Goal: Register for event/course

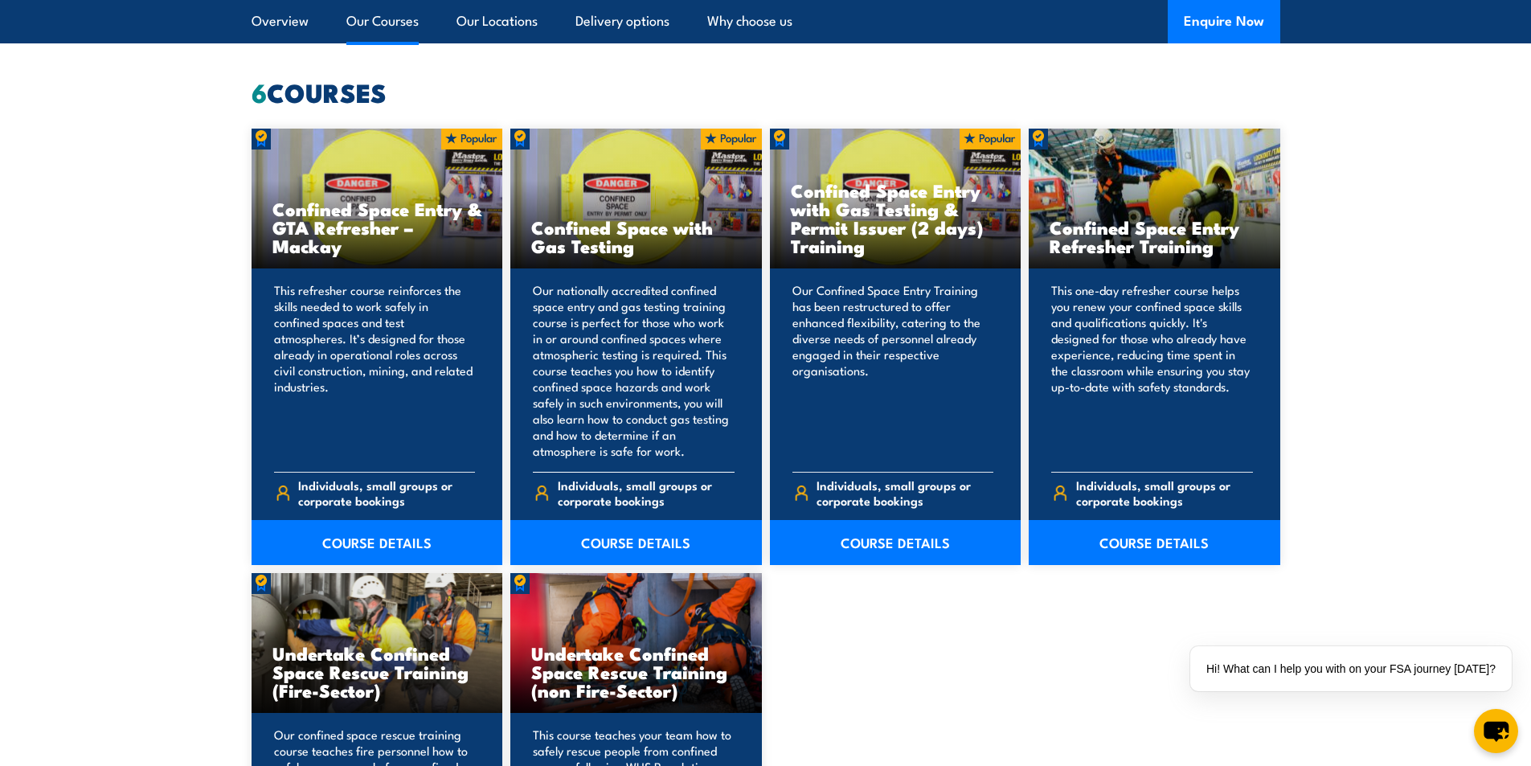
scroll to position [1446, 0]
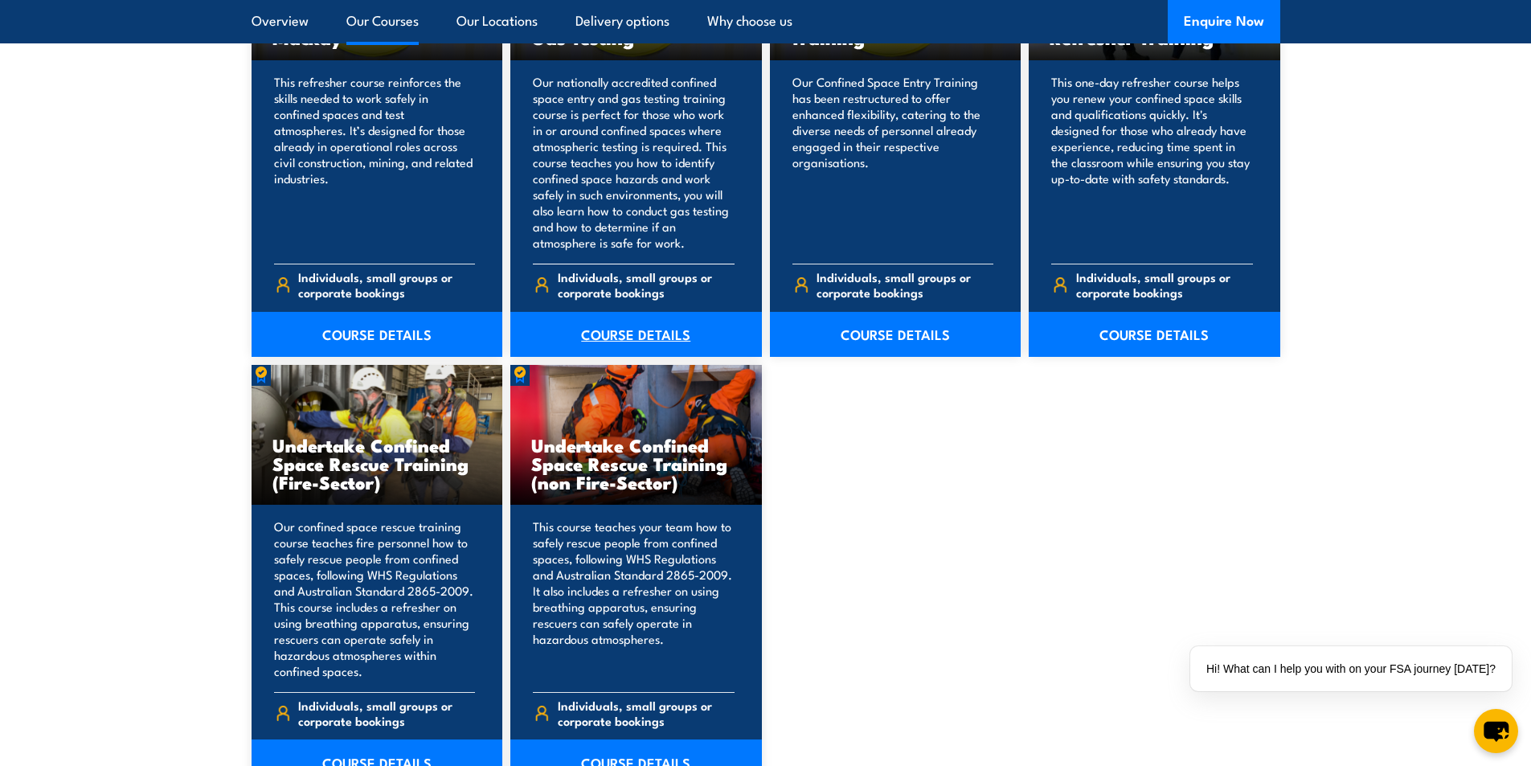
click at [589, 340] on link "COURSE DETAILS" at bounding box center [636, 334] width 252 height 45
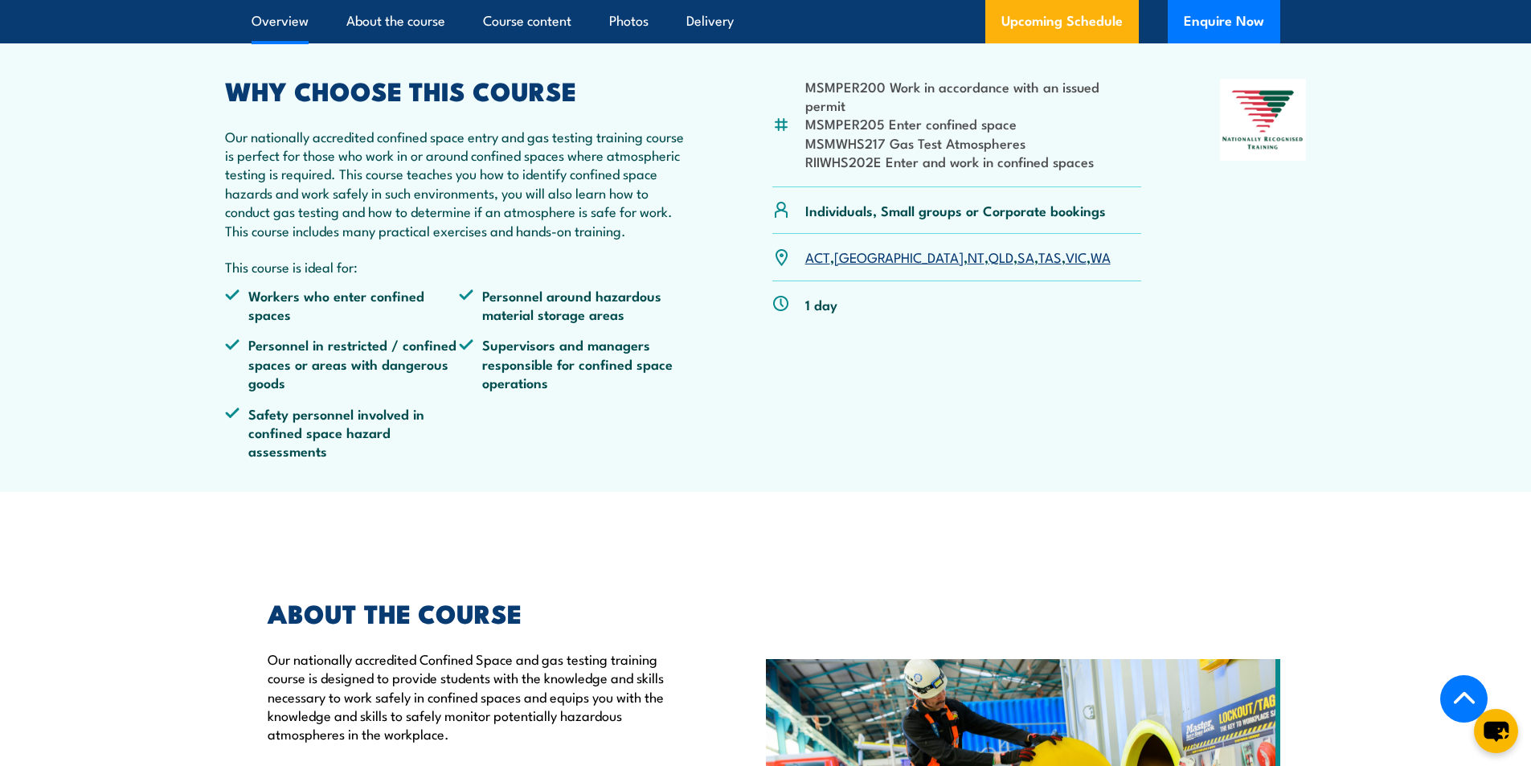
click at [988, 266] on link "QLD" at bounding box center [1000, 256] width 25 height 19
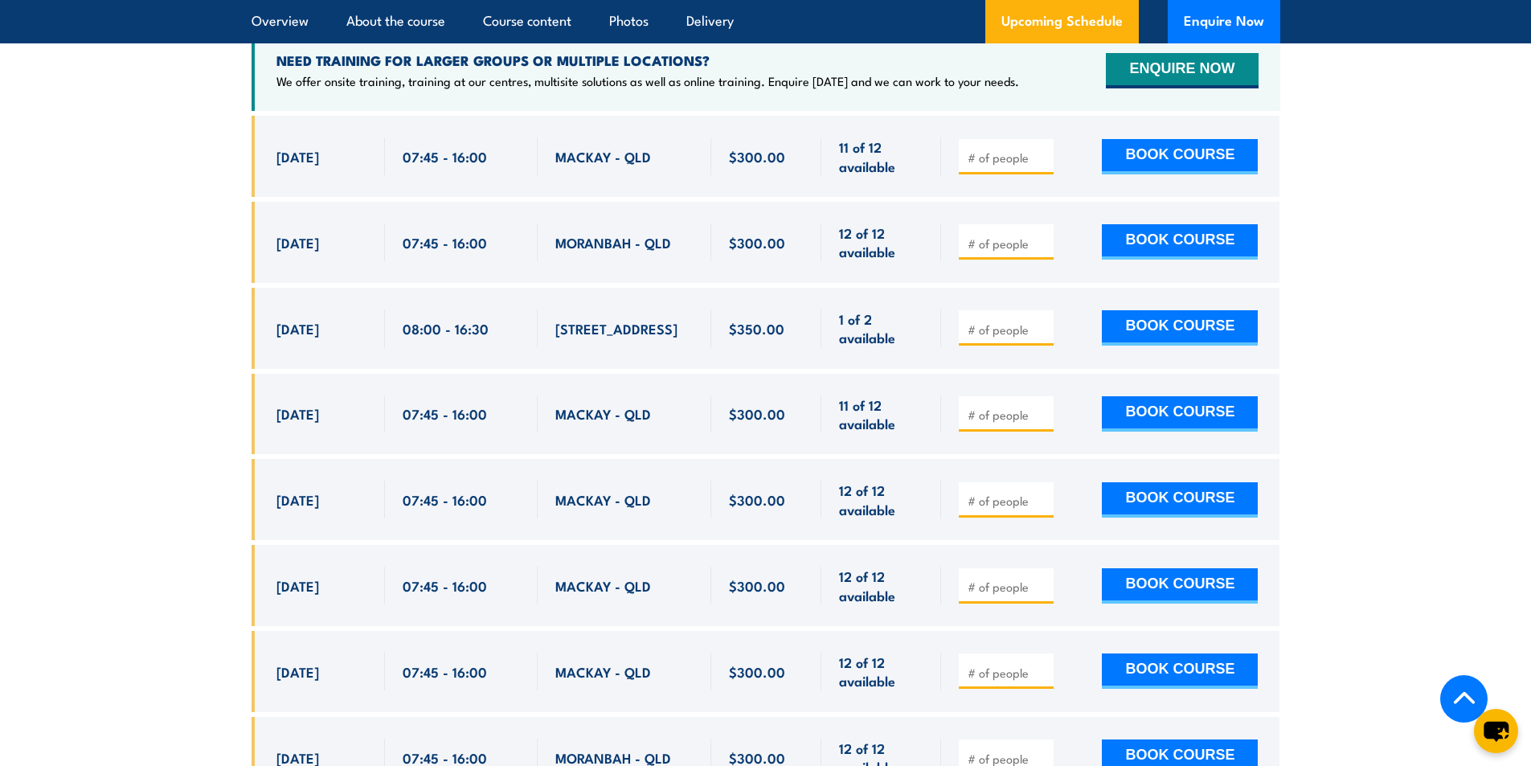
scroll to position [3131, 0]
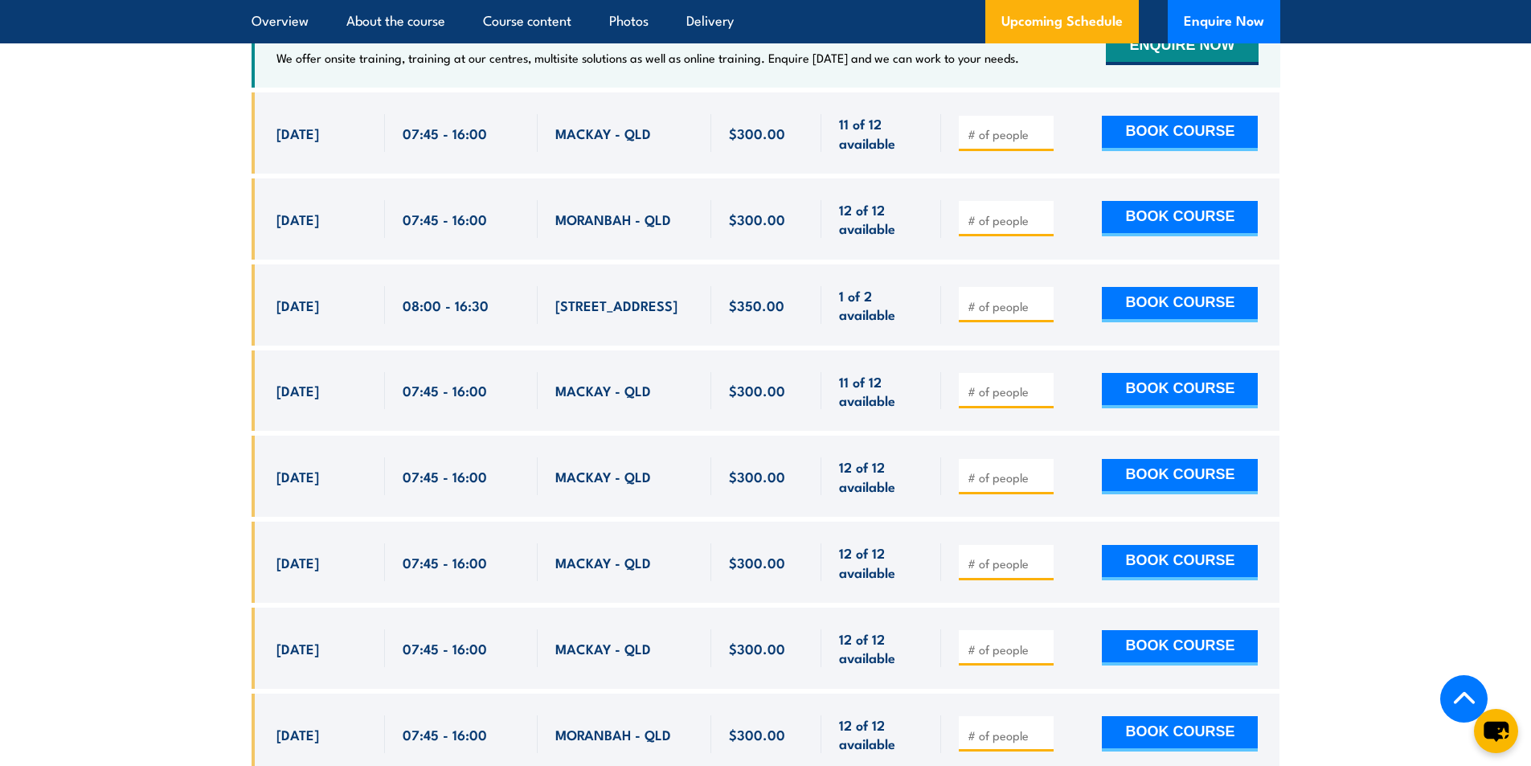
drag, startPoint x: 561, startPoint y: 292, endPoint x: 602, endPoint y: 337, distance: 60.9
click at [602, 337] on div "[STREET_ADDRESS]" at bounding box center [625, 304] width 174 height 81
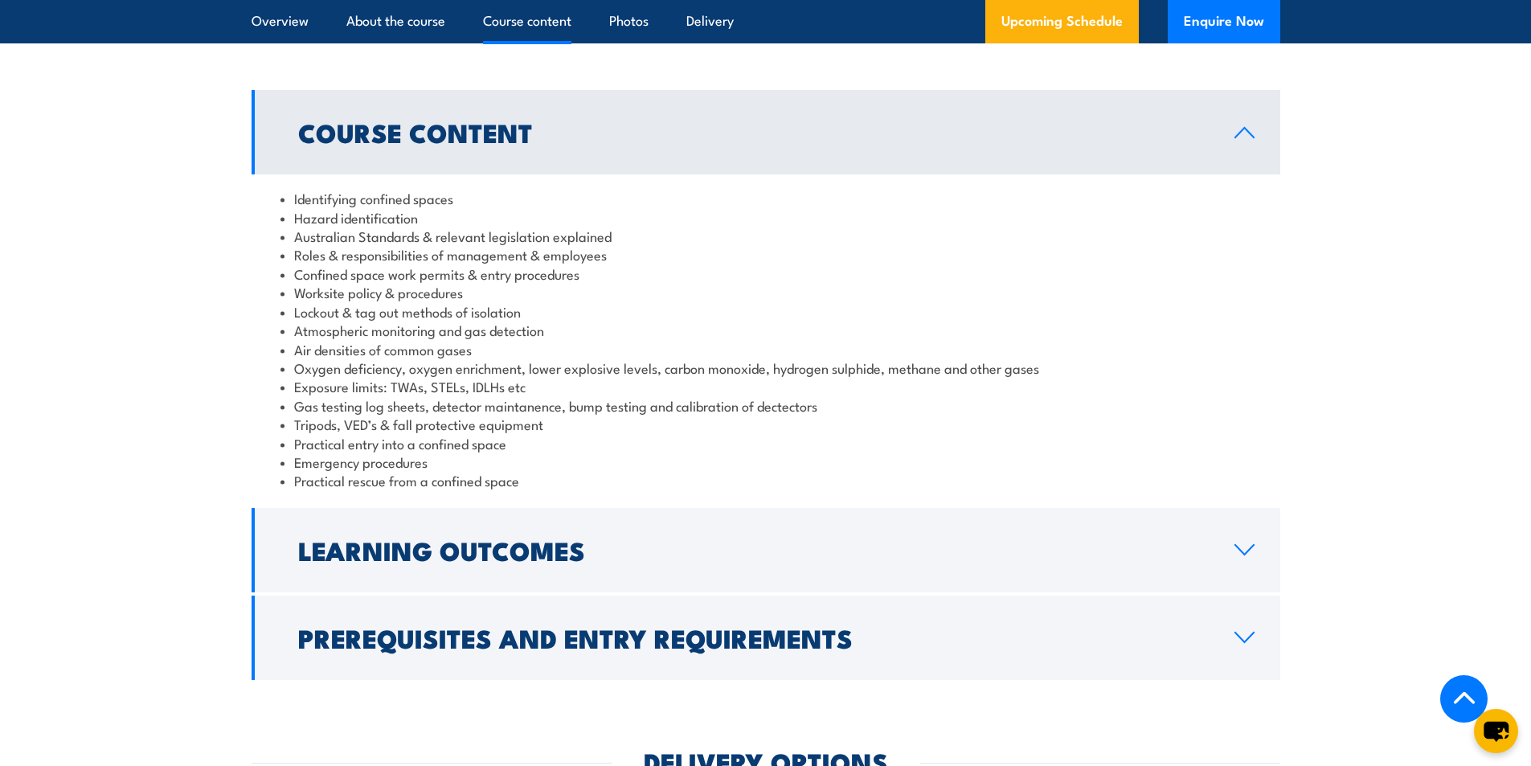
scroll to position [1443, 0]
